Goal: Transaction & Acquisition: Purchase product/service

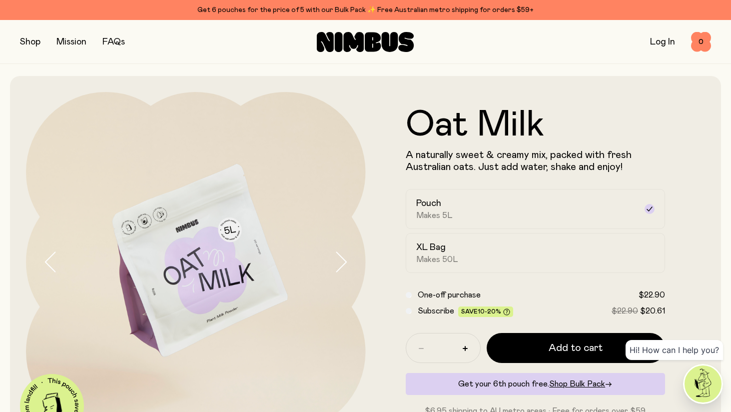
click at [664, 39] on link "Log In" at bounding box center [662, 41] width 25 height 9
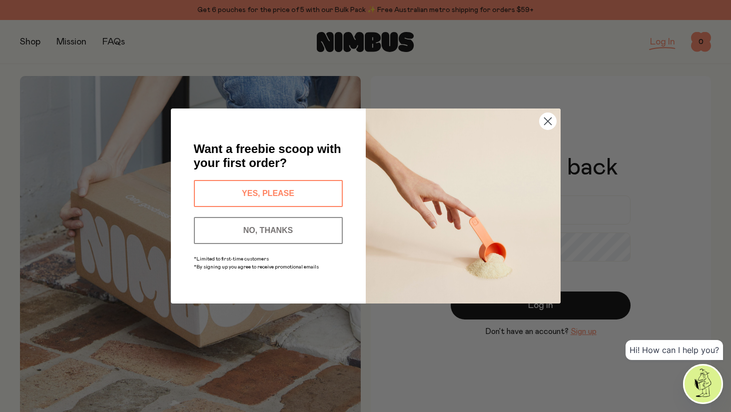
click at [547, 120] on icon "Close dialog" at bounding box center [547, 121] width 7 height 7
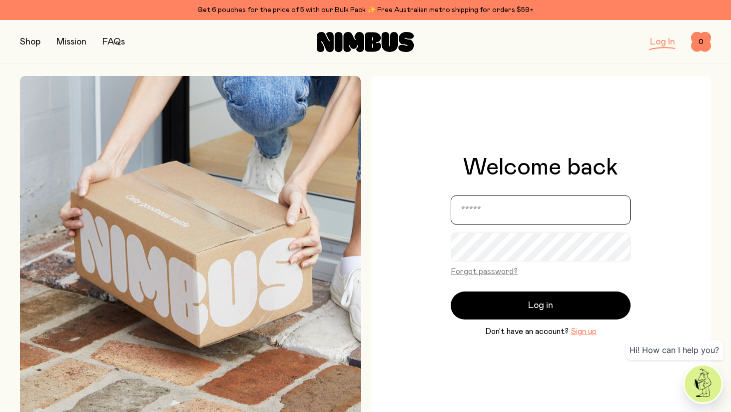
click at [479, 211] on input "email" at bounding box center [541, 209] width 180 height 29
type input "**********"
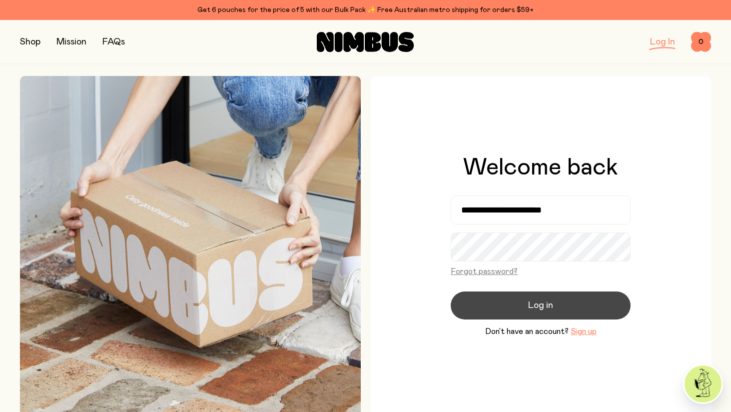
click at [550, 304] on span "Log in" at bounding box center [540, 305] width 25 height 14
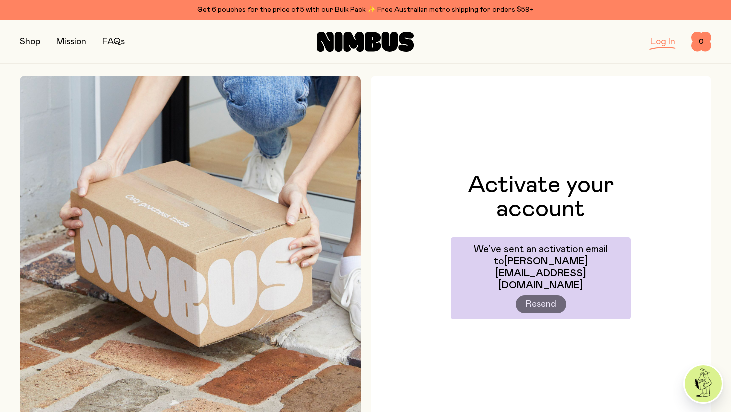
click at [663, 43] on link "Log In" at bounding box center [662, 41] width 25 height 9
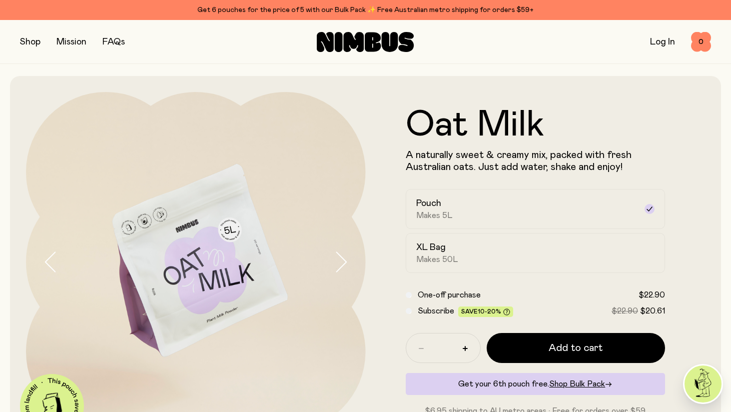
click at [661, 39] on link "Log In" at bounding box center [662, 41] width 25 height 9
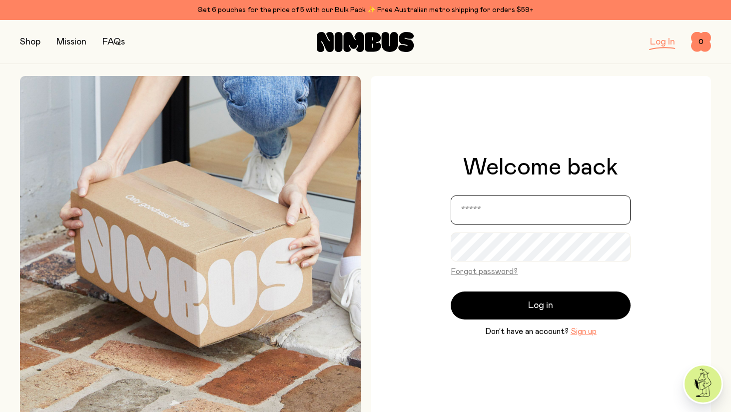
click at [480, 209] on input "email" at bounding box center [541, 209] width 180 height 29
type input "**********"
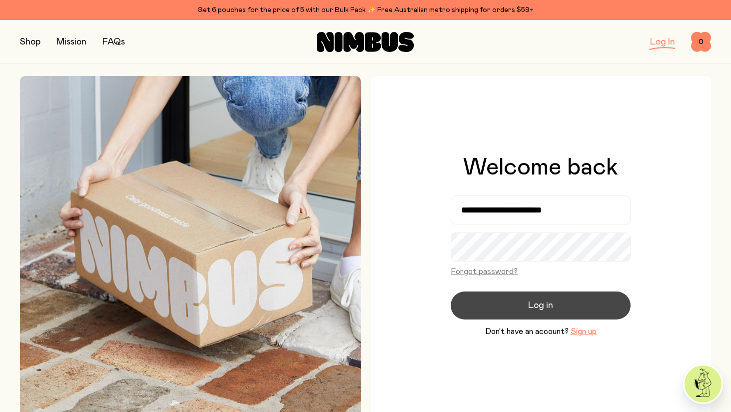
click at [537, 303] on span "Log in" at bounding box center [540, 305] width 25 height 14
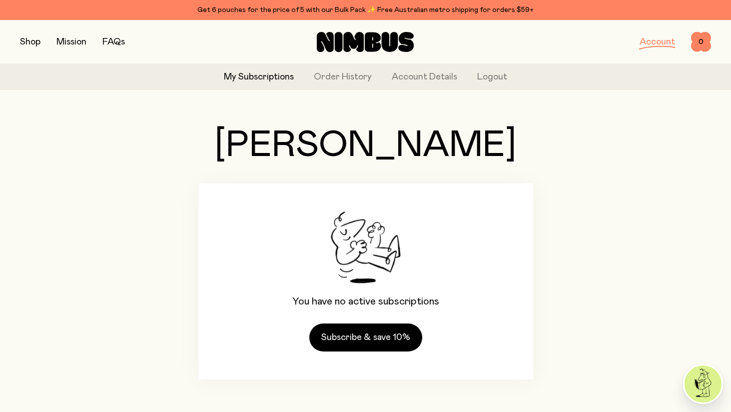
scroll to position [18, 0]
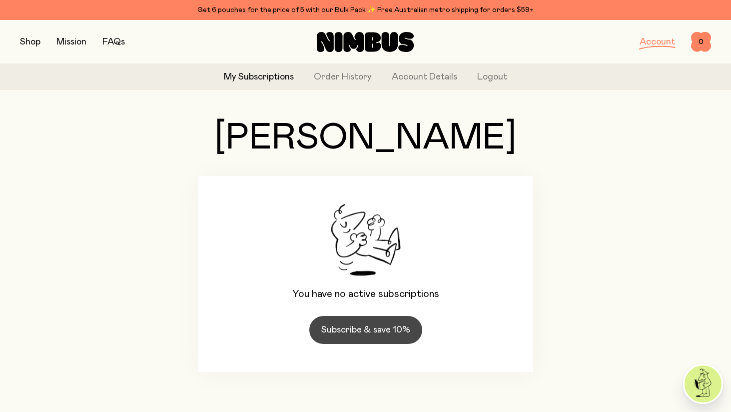
click at [384, 327] on link "Subscribe & save 10%" at bounding box center [365, 330] width 113 height 28
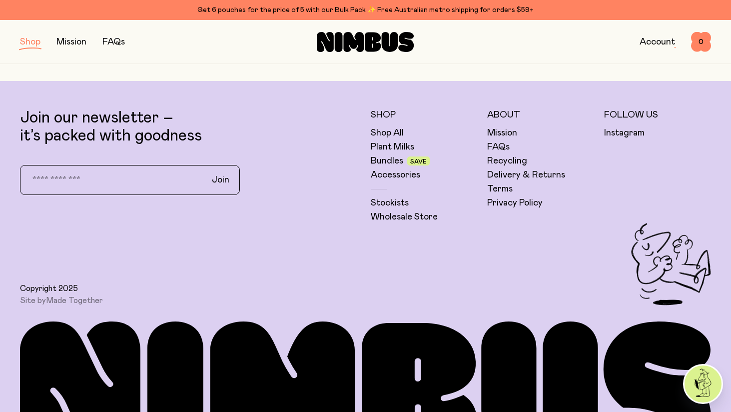
scroll to position [1802, 0]
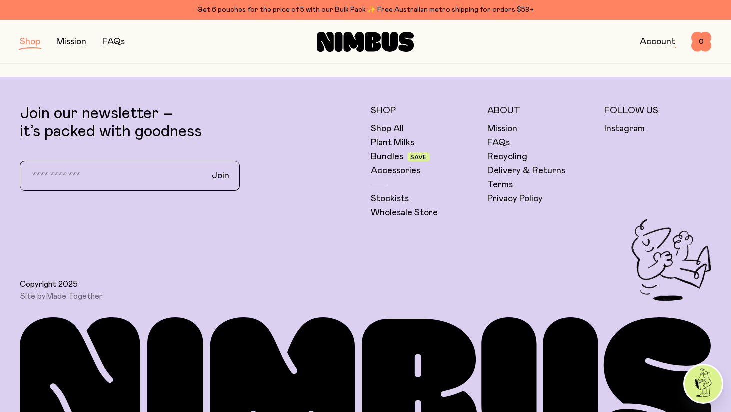
click at [46, 178] on input "email" at bounding box center [109, 175] width 175 height 21
type input "**********"
click at [227, 174] on span "Join" at bounding box center [220, 176] width 17 height 12
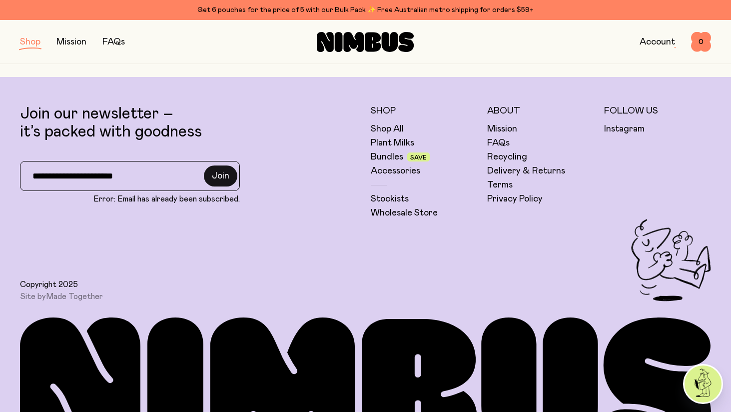
click at [227, 174] on span "Join" at bounding box center [220, 176] width 17 height 12
click at [383, 140] on link "Plant Milks" at bounding box center [392, 143] width 43 height 12
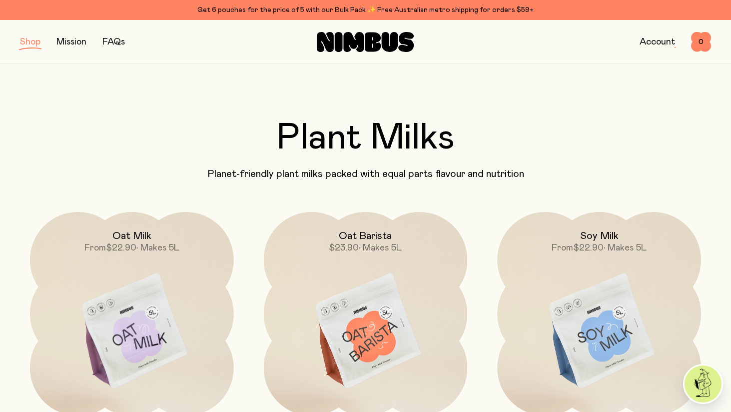
click at [31, 43] on button "button" at bounding box center [30, 42] width 20 height 14
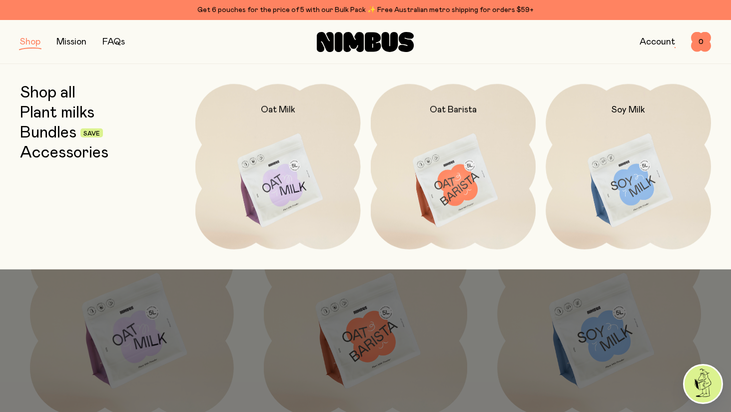
click at [53, 133] on link "Bundles" at bounding box center [48, 133] width 56 height 18
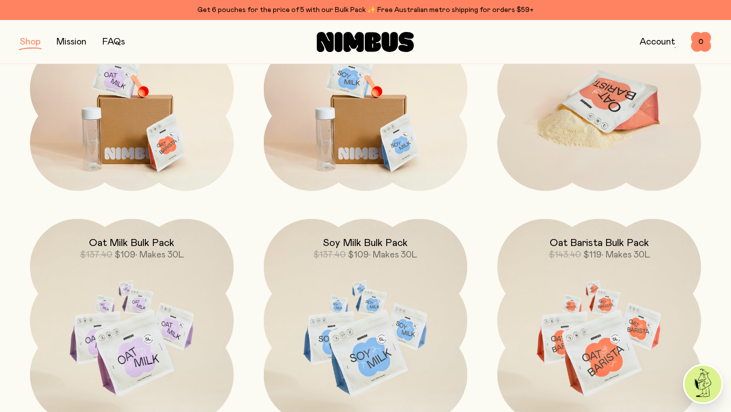
scroll to position [244, 0]
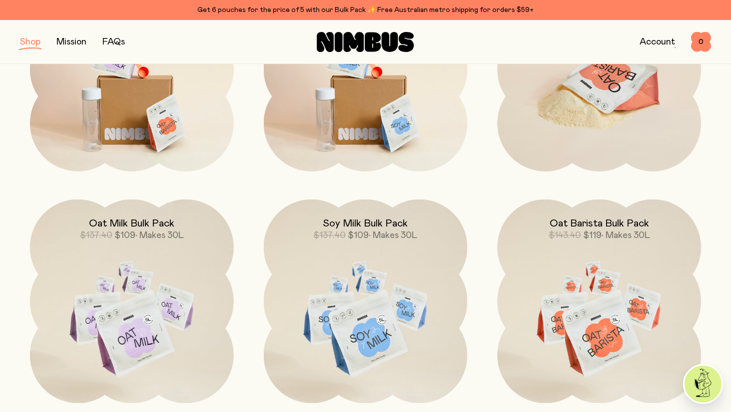
click at [598, 100] on img at bounding box center [599, 87] width 204 height 239
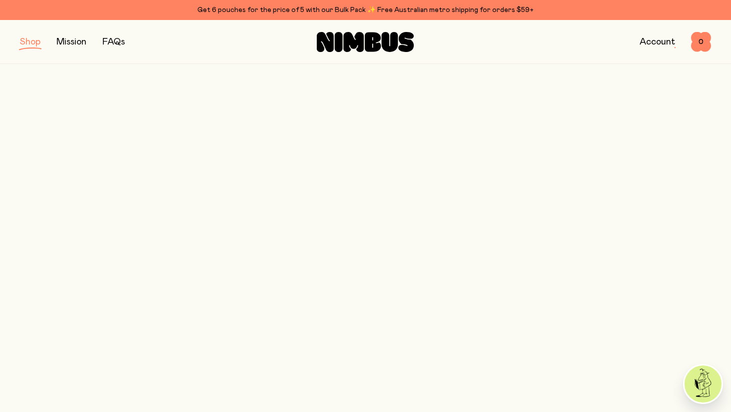
scroll to position [244, 0]
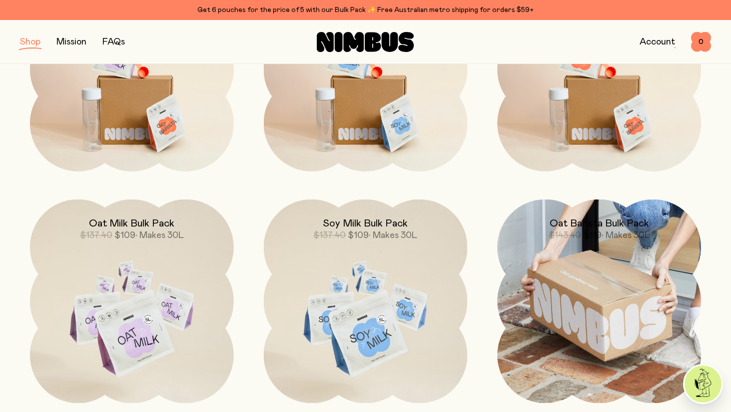
click at [580, 323] on img at bounding box center [599, 301] width 204 height 204
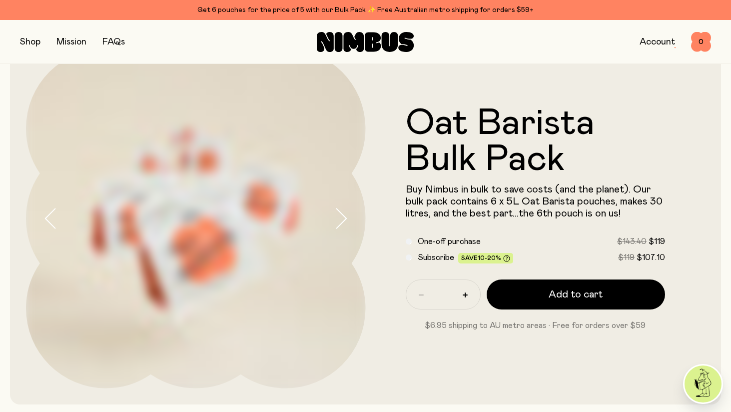
scroll to position [44, 0]
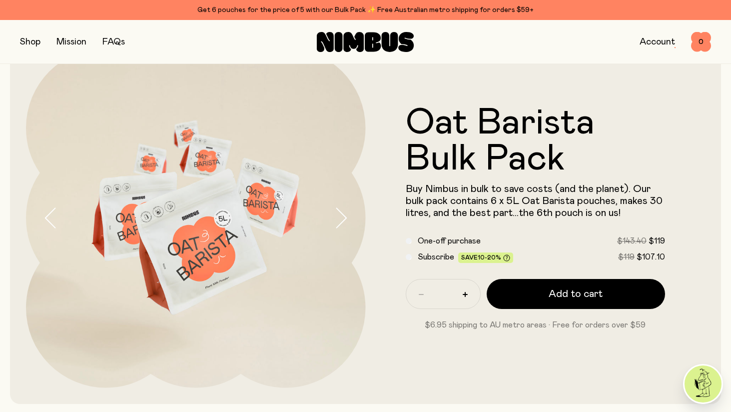
click at [650, 40] on link "Account" at bounding box center [657, 41] width 35 height 9
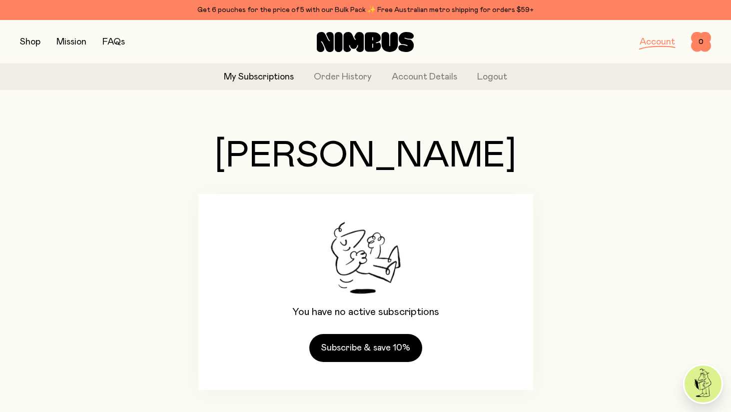
scroll to position [18, 0]
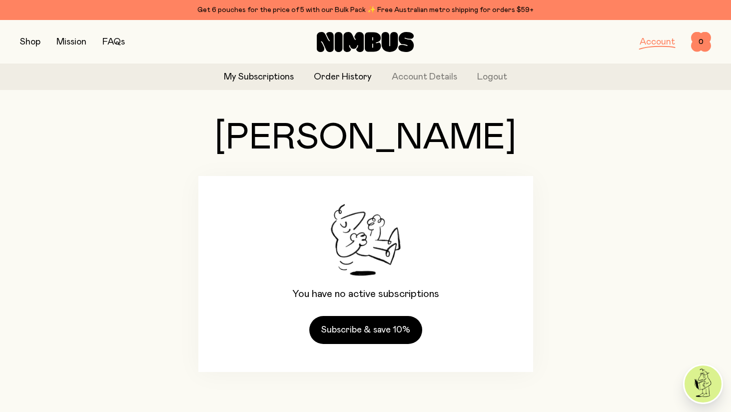
click at [340, 77] on link "Order History" at bounding box center [343, 76] width 58 height 13
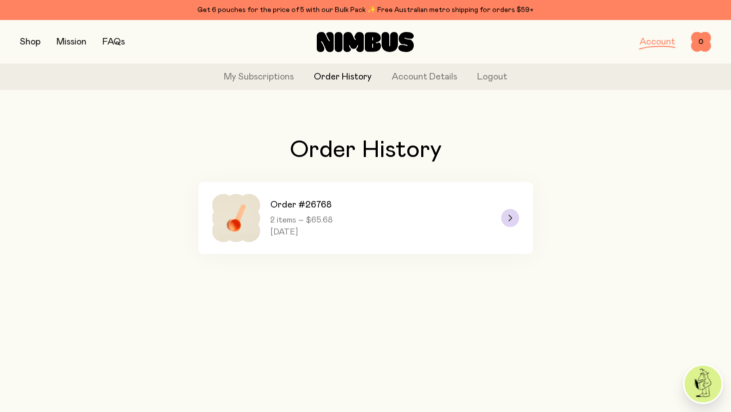
click at [513, 215] on div at bounding box center [510, 218] width 18 height 18
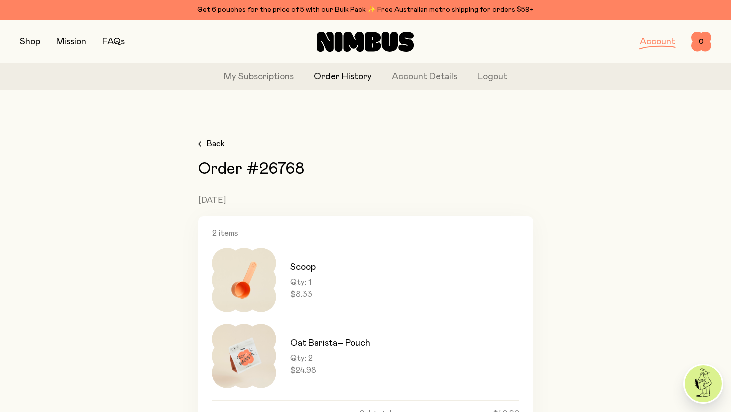
click at [201, 144] on link "Back" at bounding box center [211, 144] width 26 height 12
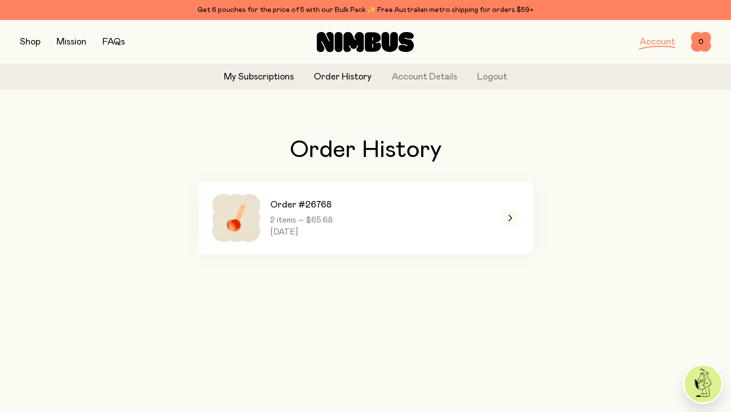
click at [254, 71] on link "My Subscriptions" at bounding box center [259, 76] width 70 height 13
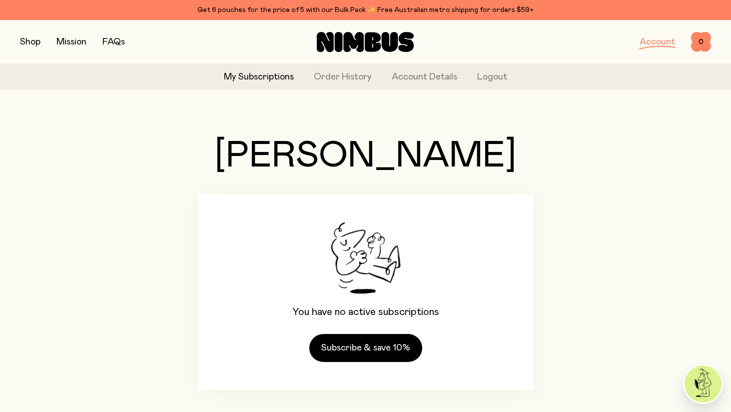
click at [32, 40] on button "button" at bounding box center [30, 42] width 20 height 14
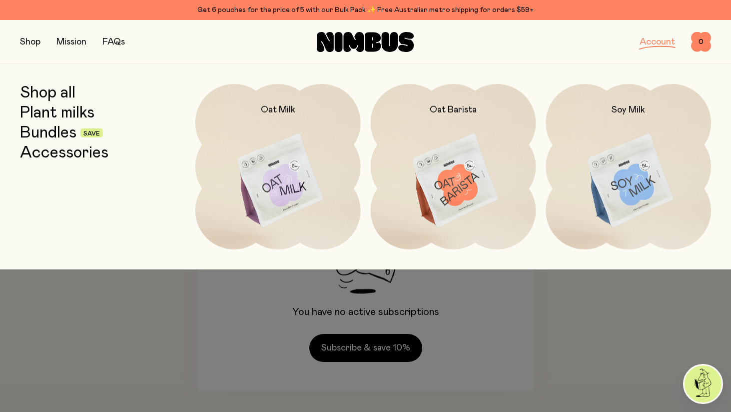
click at [62, 132] on link "Bundles" at bounding box center [48, 133] width 56 height 18
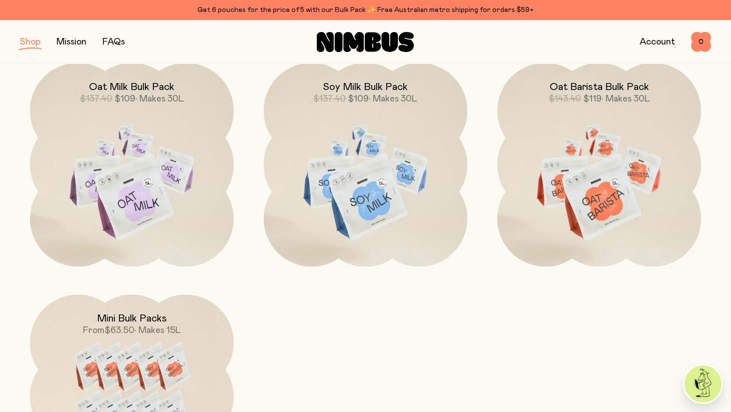
scroll to position [387, 0]
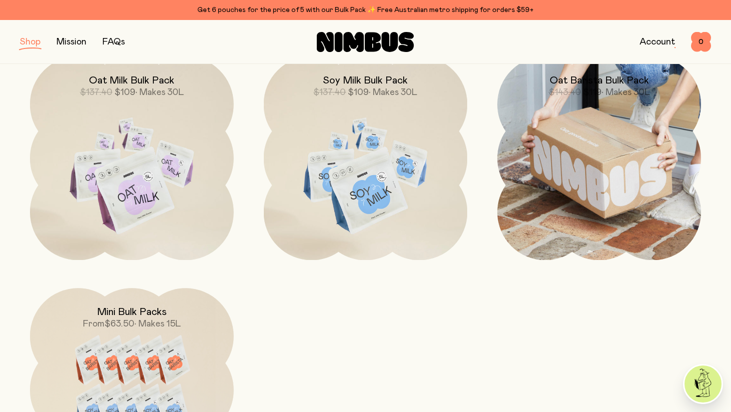
click at [594, 172] on img at bounding box center [599, 158] width 204 height 204
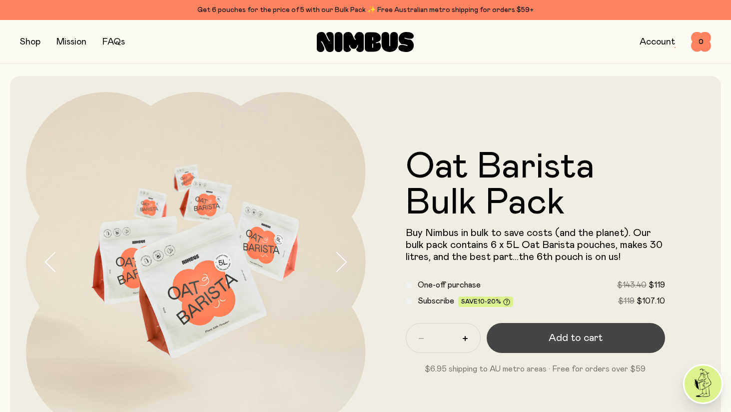
click at [585, 335] on span "Add to cart" at bounding box center [576, 338] width 54 height 14
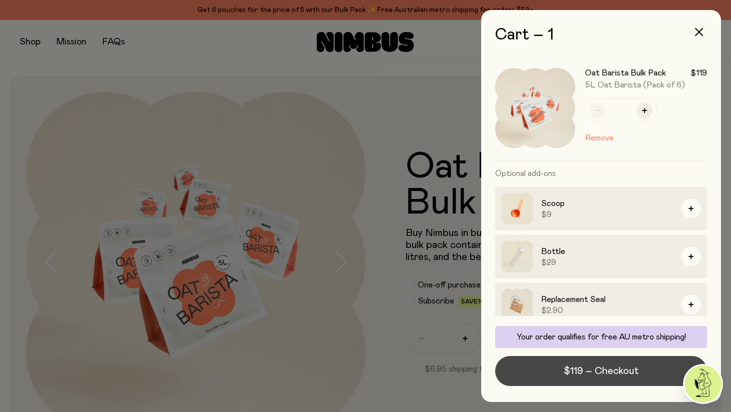
click at [610, 367] on span "$119 – Checkout" at bounding box center [601, 371] width 75 height 14
